Goal: Information Seeking & Learning: Learn about a topic

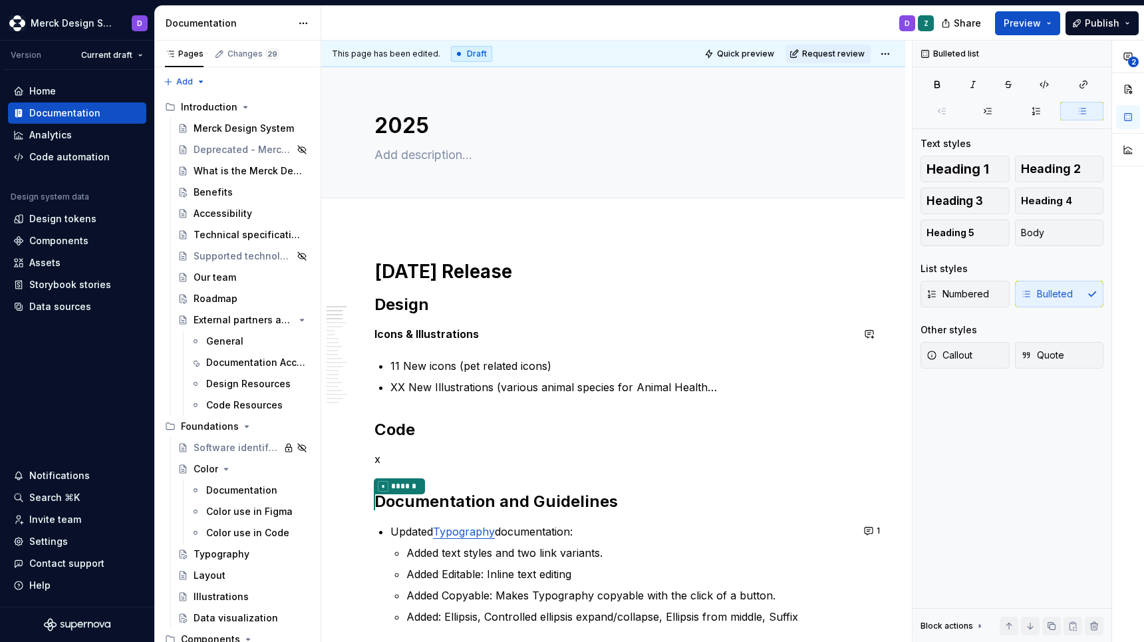
scroll to position [2, 0]
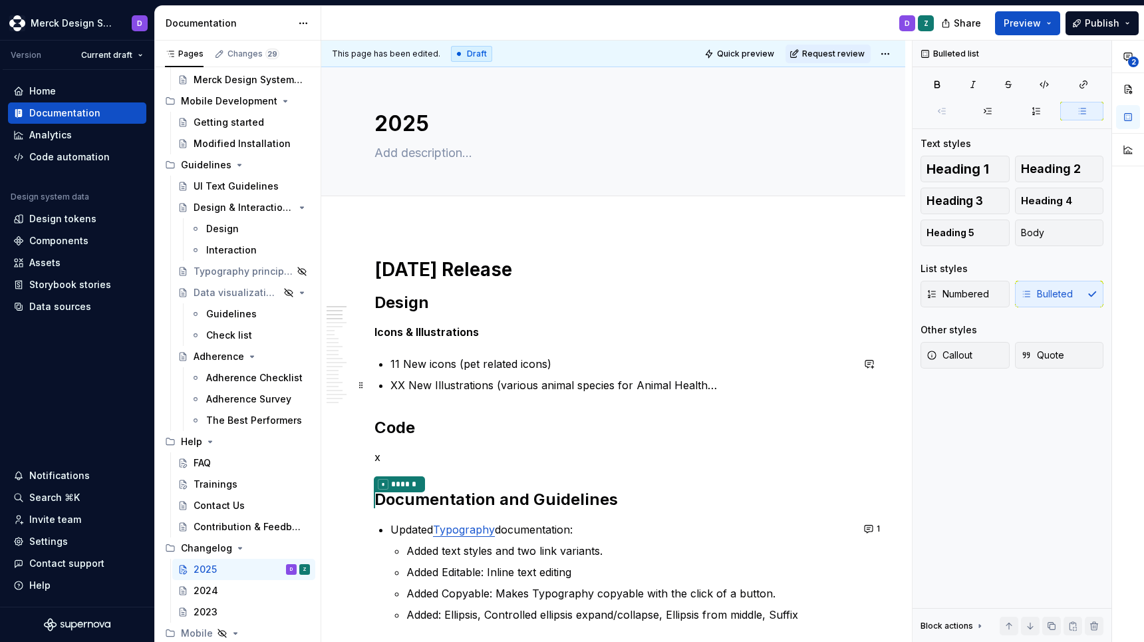
click at [398, 386] on p "XX New Illustrations (various animal species for Animal Health…" at bounding box center [622, 385] width 462 height 16
click at [730, 387] on p "15 New Illustrations (various animal species for Animal Health…" at bounding box center [622, 385] width 462 height 16
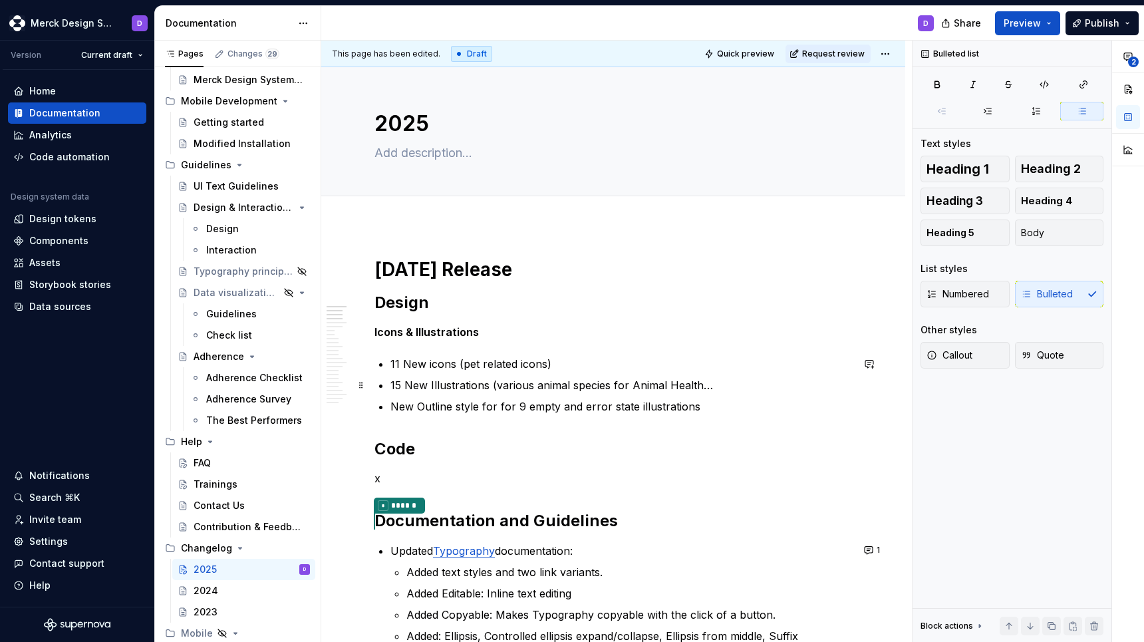
click at [513, 385] on p "15 New Illustrations (various animal species for Animal Health…" at bounding box center [622, 385] width 462 height 16
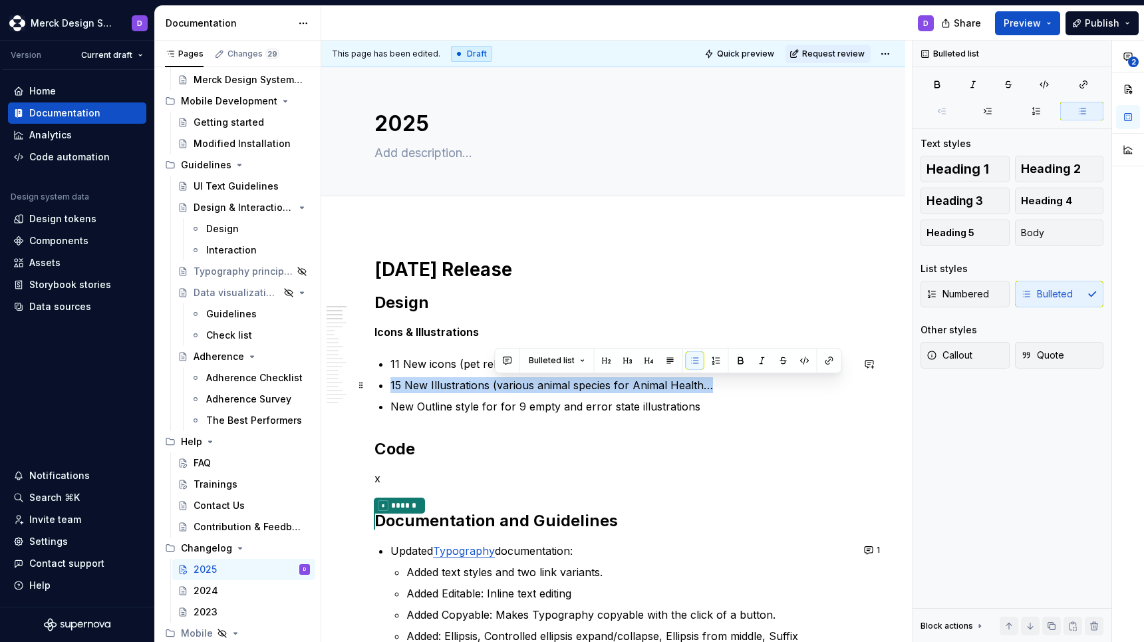
click at [513, 385] on p "15 New Illustrations (various animal species for Animal Health…" at bounding box center [622, 385] width 462 height 16
click at [607, 388] on p "15 New Illustrations (various animal species for Animal Health…" at bounding box center [622, 385] width 462 height 16
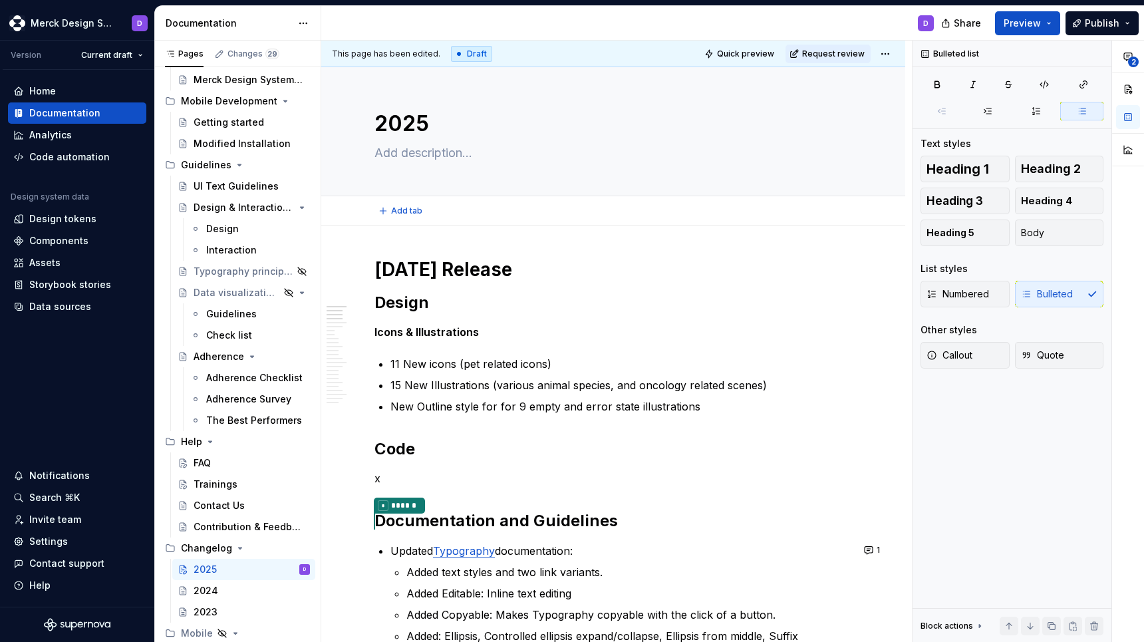
type textarea "*"
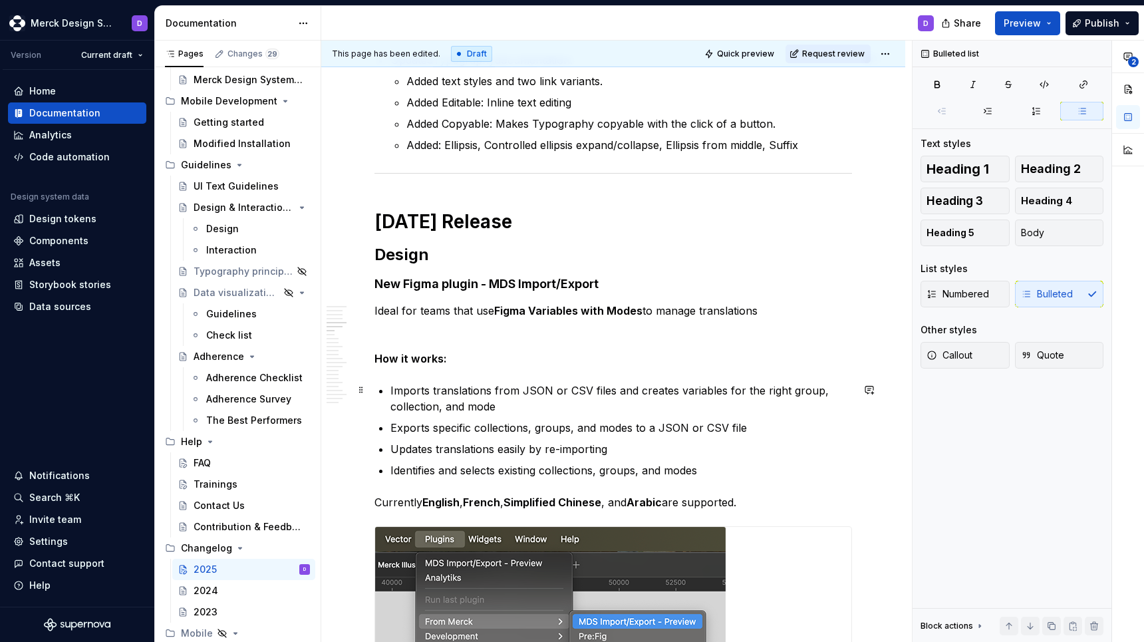
scroll to position [0, 0]
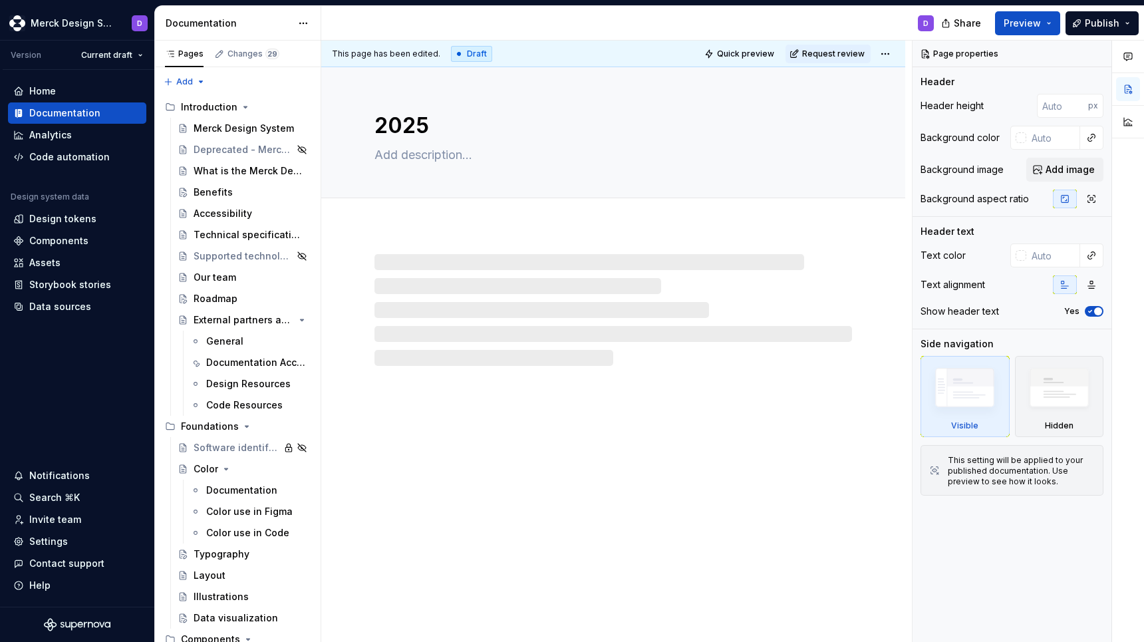
type textarea "*"
